Goal: Task Accomplishment & Management: Manage account settings

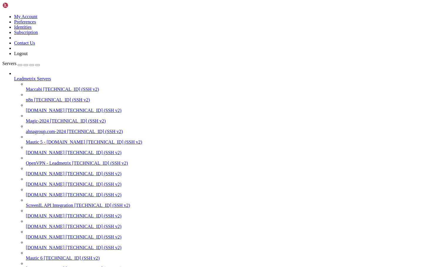
scroll to position [78, 0]
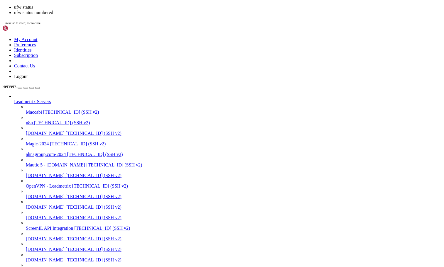
scroll to position [225, 0]
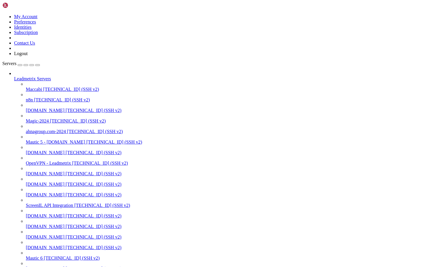
type input "/root"
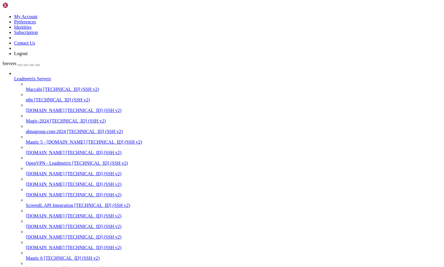
type input "xpertmapping.com2"
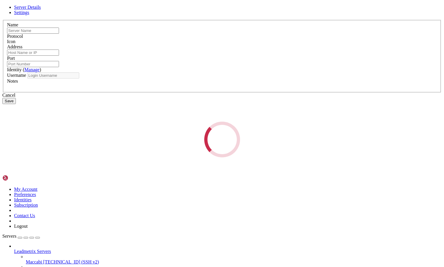
type input "xpertmapping.com2"
type input "[TECHNICAL_ID]"
type input "22"
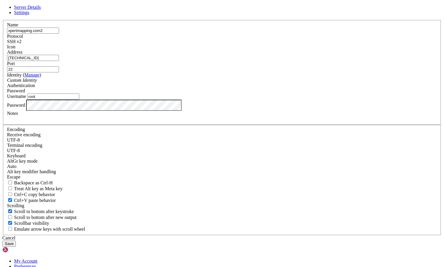
click at [79, 100] on input "root" at bounding box center [53, 97] width 52 height 6
type input "www-data"
drag, startPoint x: 204, startPoint y: 180, endPoint x: 192, endPoint y: 176, distance: 12.6
click at [204, 122] on div "Notes" at bounding box center [222, 116] width 430 height 11
click at [16, 241] on button "Save" at bounding box center [9, 244] width 14 height 6
